Goal: Information Seeking & Learning: Check status

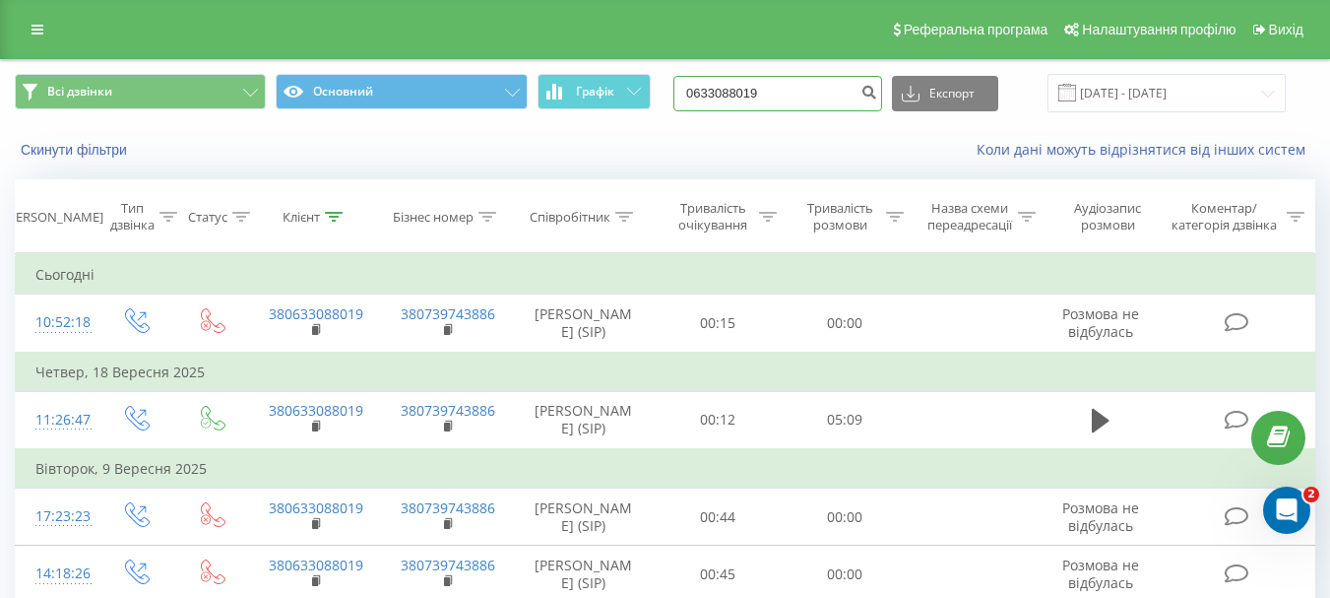
click at [798, 97] on input "0633088019" at bounding box center [777, 93] width 209 height 35
paste input "987081175"
type input "0987081175"
click at [877, 94] on icon "submit" at bounding box center [869, 90] width 17 height 12
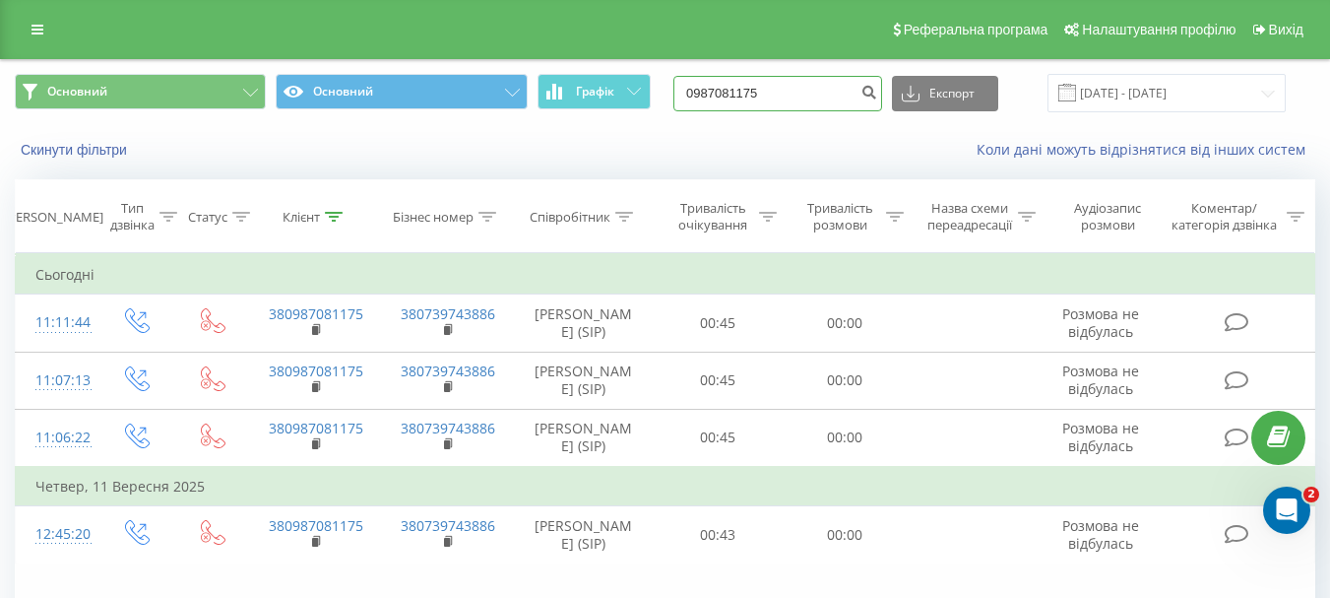
click at [763, 79] on input "0987081175" at bounding box center [777, 93] width 209 height 35
paste input "66) 787-55-54"
click at [781, 90] on input "066) 787-55-54" at bounding box center [777, 93] width 209 height 35
drag, startPoint x: 800, startPoint y: 90, endPoint x: 938, endPoint y: 74, distance: 138.7
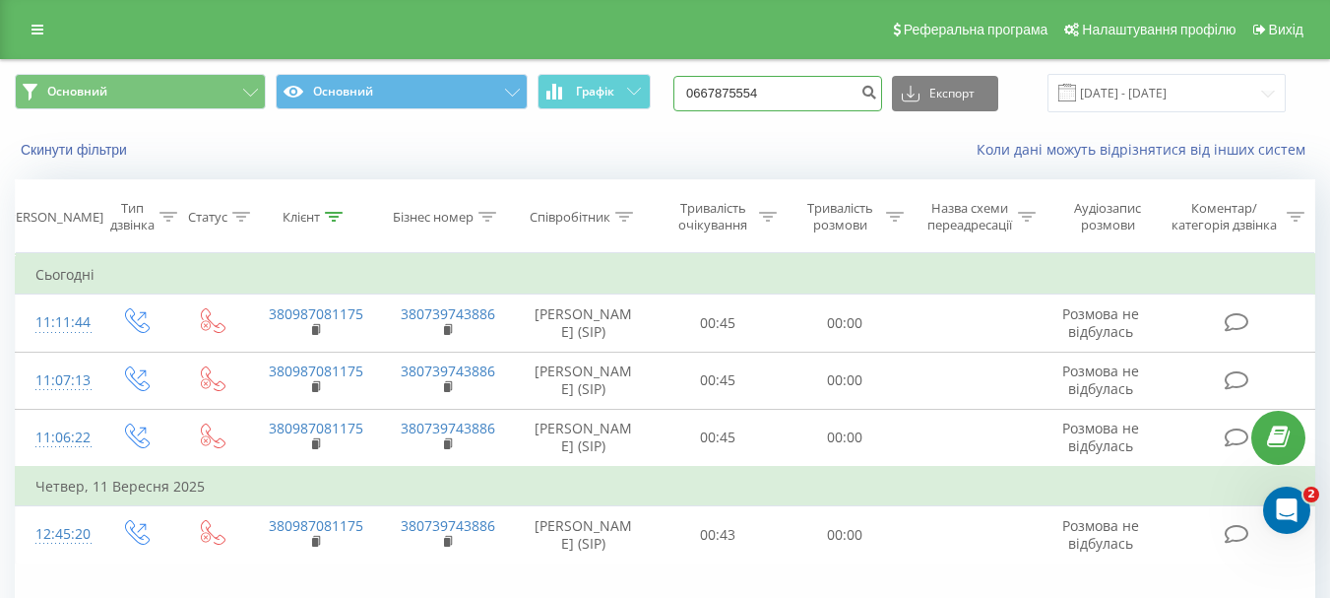
click at [802, 90] on input "0667875554" at bounding box center [777, 93] width 209 height 35
click at [873, 93] on input "0667875554" at bounding box center [777, 93] width 209 height 35
type input "0667875554"
click at [877, 88] on icon "submit" at bounding box center [869, 90] width 17 height 12
